Goal: Contribute content

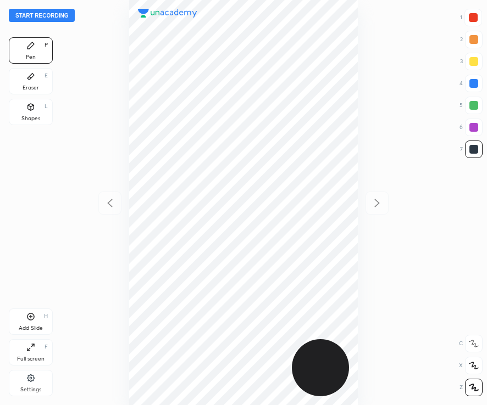
scroll to position [405, 310]
click at [52, 12] on button "Start recording" at bounding box center [42, 15] width 66 height 13
click at [475, 19] on div at bounding box center [472, 17] width 9 height 9
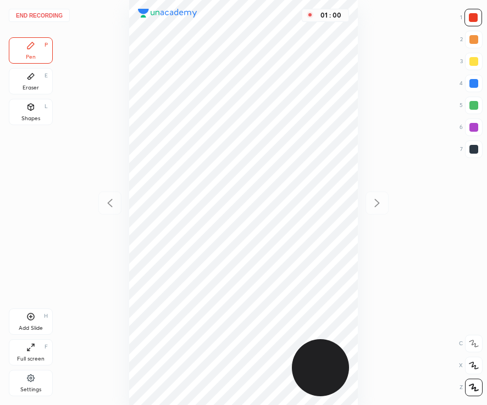
click at [360, 193] on div "01 : 00" at bounding box center [243, 202] width 311 height 405
click at [26, 323] on div "Add Slide H" at bounding box center [31, 322] width 44 height 26
click at [472, 150] on div at bounding box center [473, 149] width 9 height 9
click at [474, 21] on div at bounding box center [472, 17] width 9 height 9
click at [470, 154] on div at bounding box center [474, 150] width 18 height 18
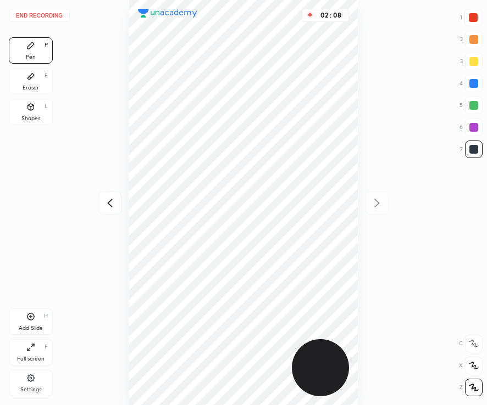
click at [30, 321] on icon at bounding box center [30, 317] width 7 height 7
click at [473, 87] on div at bounding box center [473, 83] width 9 height 9
click at [34, 328] on div "Add Slide" at bounding box center [31, 328] width 24 height 5
click at [472, 21] on div at bounding box center [472, 17] width 9 height 9
click at [32, 114] on div "Shapes L" at bounding box center [31, 112] width 44 height 26
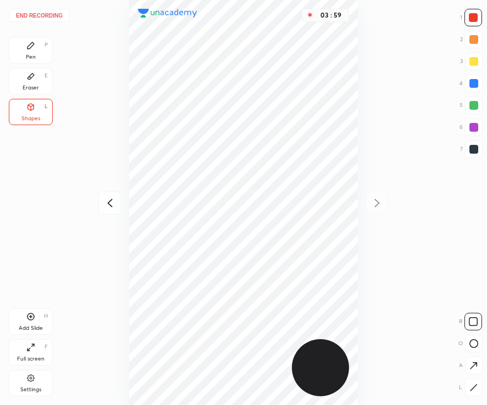
click at [40, 16] on button "End recording" at bounding box center [39, 15] width 61 height 13
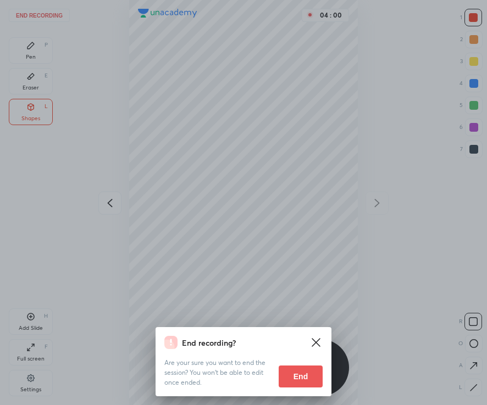
click at [305, 375] on button "End" at bounding box center [300, 377] width 44 height 22
